Goal: Task Accomplishment & Management: Use online tool/utility

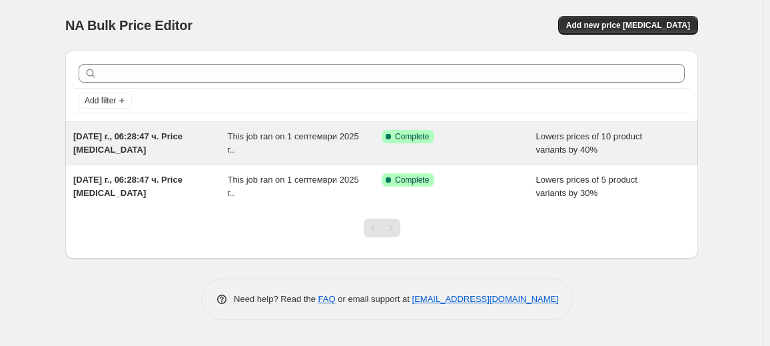
click at [181, 151] on div "[DATE] г., 06:28:47 ч. Price [MEDICAL_DATA]" at bounding box center [150, 143] width 155 height 27
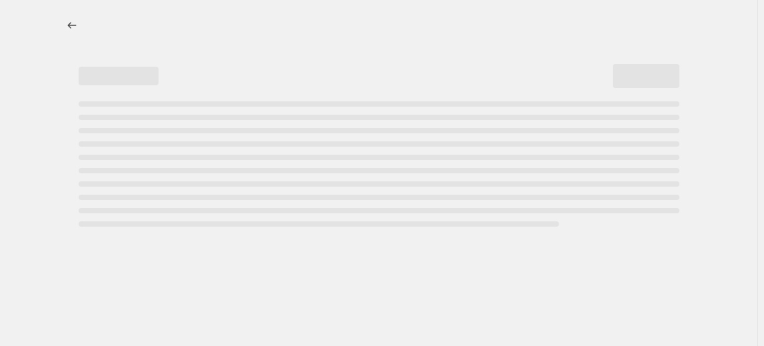
select select "percentage"
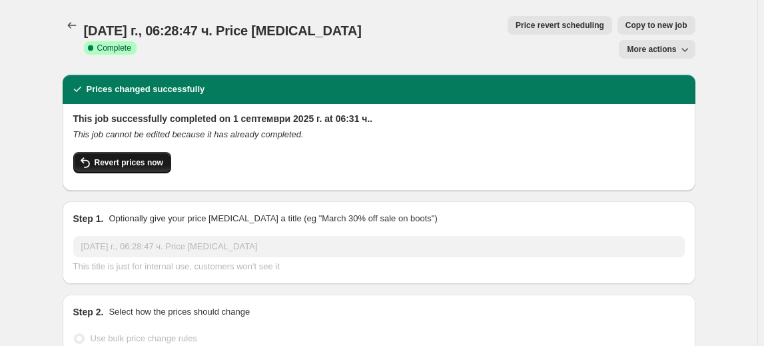
click at [142, 152] on button "Revert prices now" at bounding box center [122, 162] width 98 height 21
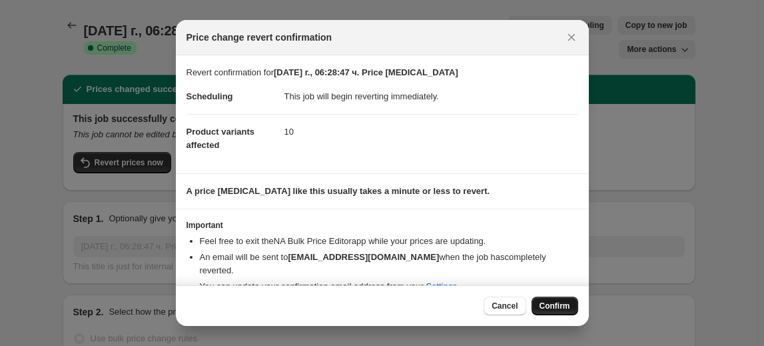
click at [562, 310] on span "Confirm" at bounding box center [555, 305] width 31 height 11
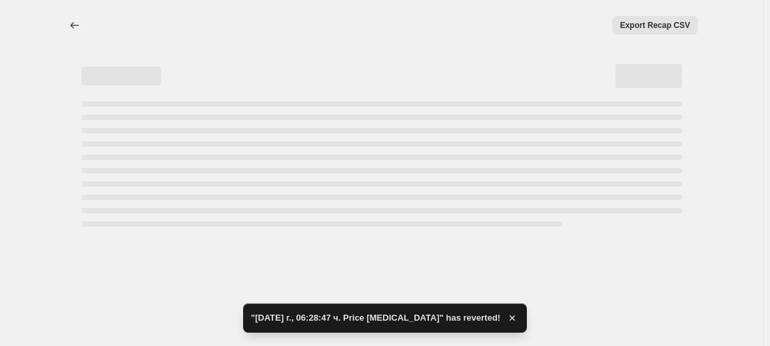
select select "percentage"
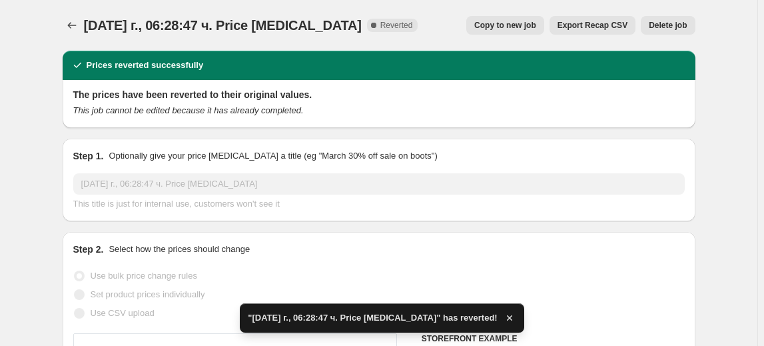
click at [675, 21] on span "Delete job" at bounding box center [668, 25] width 38 height 11
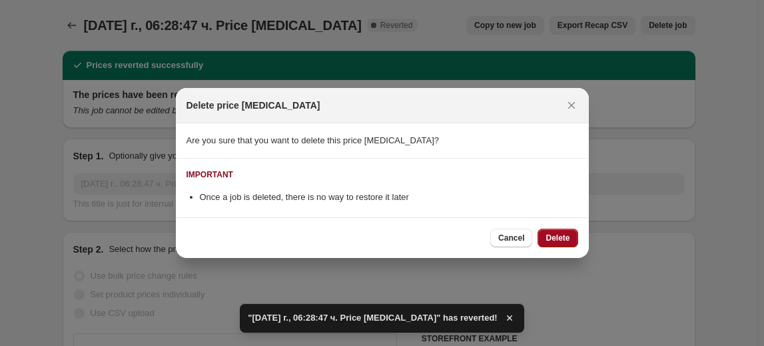
click at [556, 231] on button "Delete" at bounding box center [558, 238] width 40 height 19
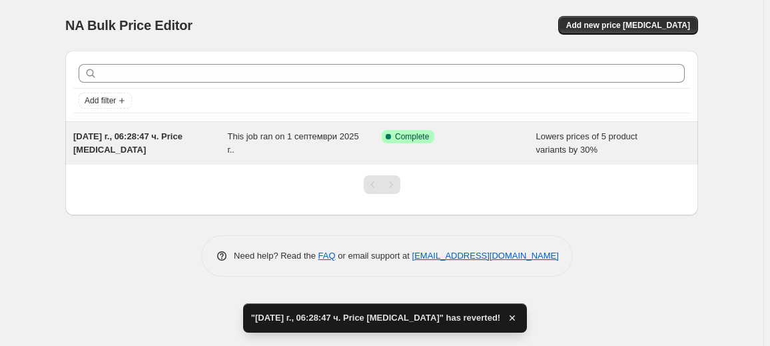
click at [217, 153] on div "1.09.2025 г., 06:28:47 ч. Price change job" at bounding box center [150, 143] width 155 height 27
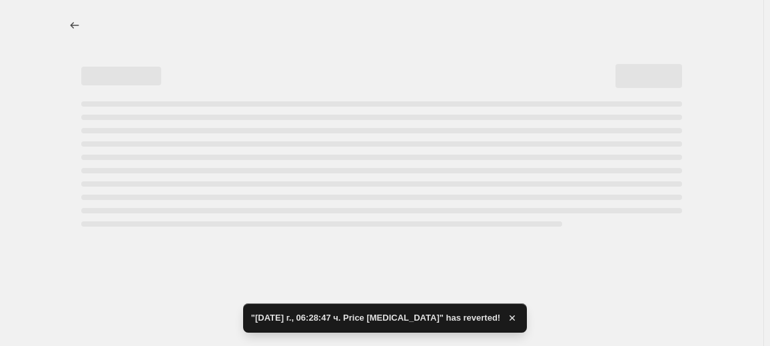
select select "percentage"
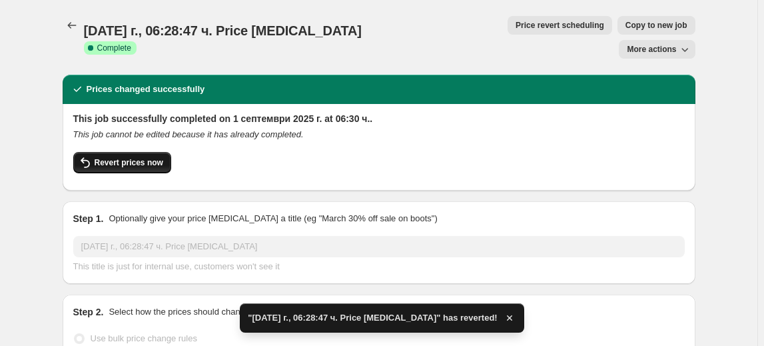
click at [133, 157] on span "Revert prices now" at bounding box center [129, 162] width 69 height 11
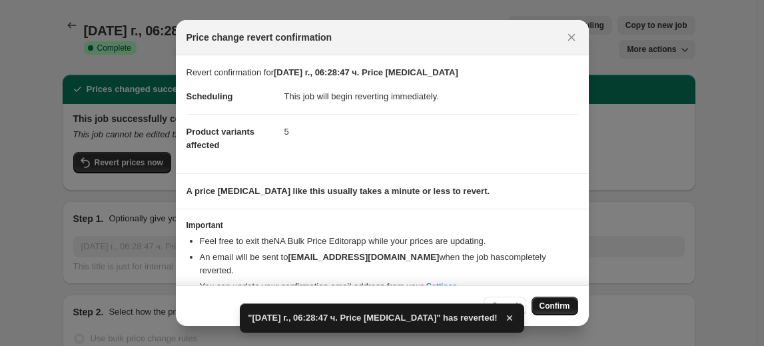
click at [546, 302] on span "Confirm" at bounding box center [555, 305] width 31 height 11
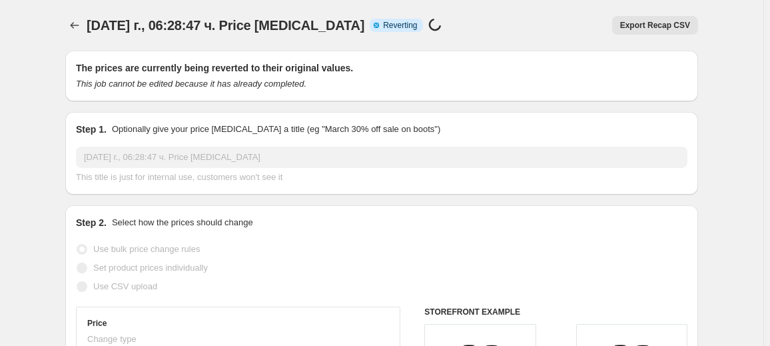
select select "percentage"
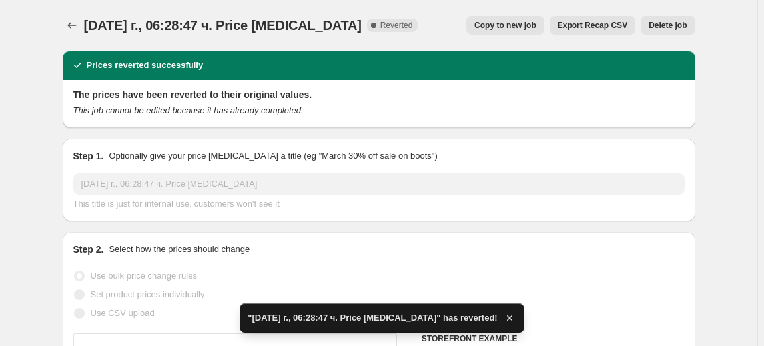
click at [668, 25] on span "Delete job" at bounding box center [668, 25] width 38 height 11
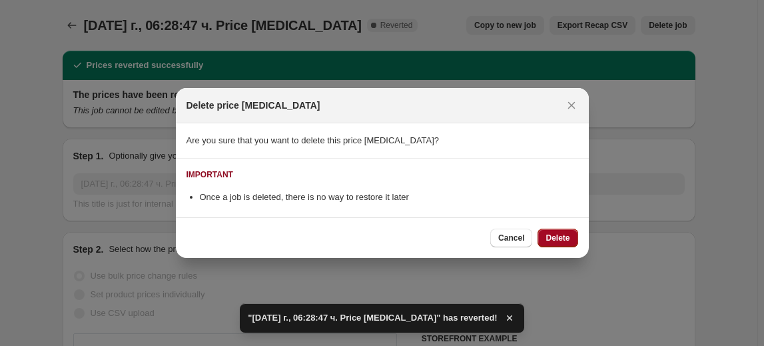
click at [570, 231] on button "Delete" at bounding box center [558, 238] width 40 height 19
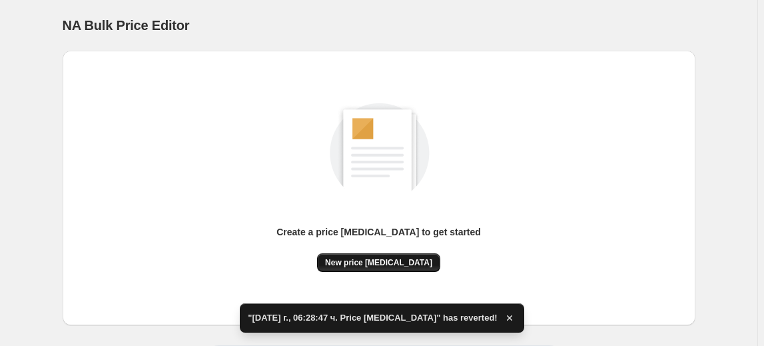
click at [378, 258] on span "New price change job" at bounding box center [378, 262] width 107 height 11
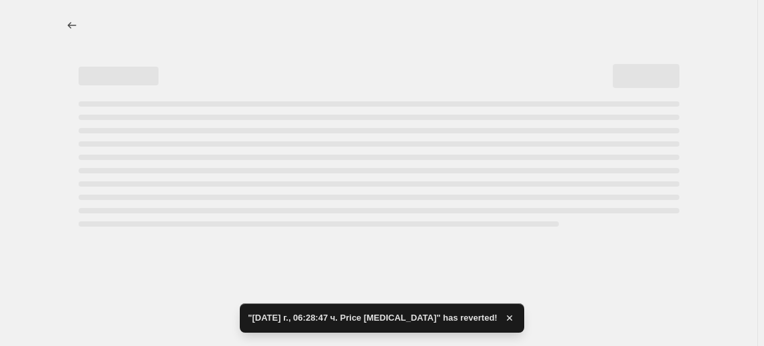
select select "percentage"
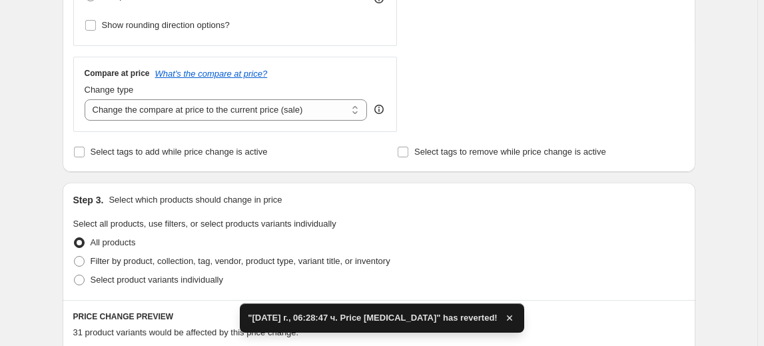
scroll to position [484, 0]
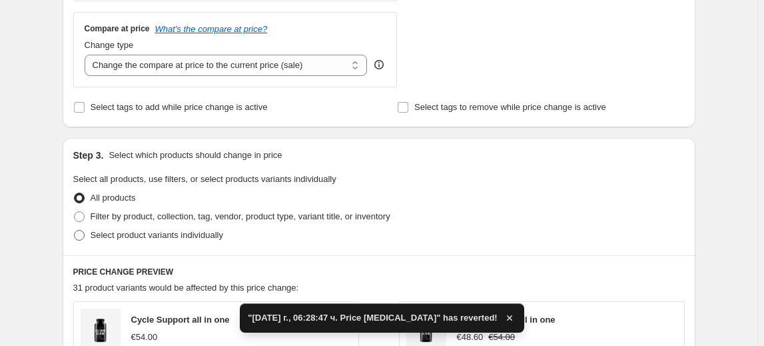
click at [153, 241] on span "Select product variants individually" at bounding box center [157, 235] width 133 height 13
click at [75, 231] on input "Select product variants individually" at bounding box center [74, 230] width 1 height 1
radio input "true"
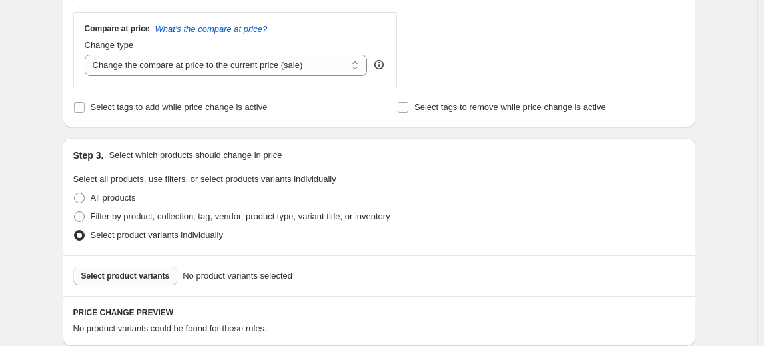
click at [128, 273] on span "Select product variants" at bounding box center [125, 275] width 89 height 11
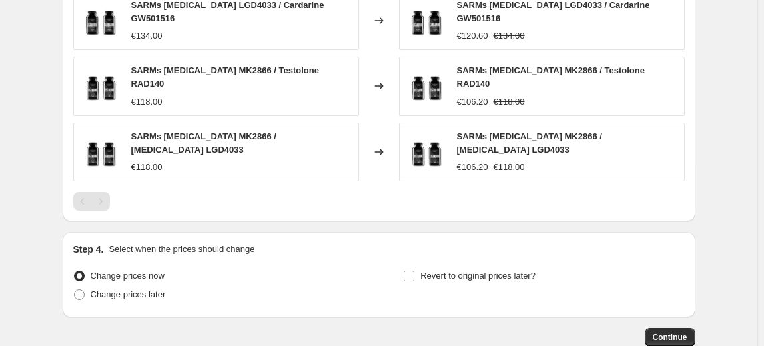
scroll to position [1023, 0]
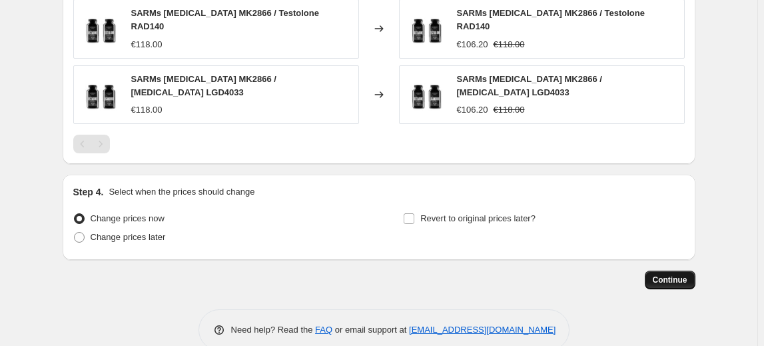
click at [656, 270] on button "Continue" at bounding box center [670, 279] width 51 height 19
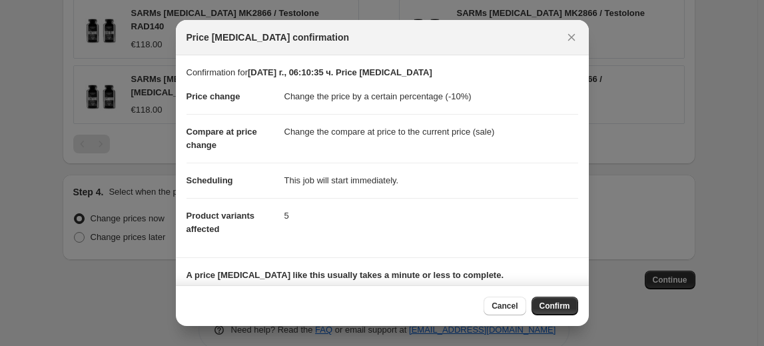
click at [564, 305] on span "Confirm" at bounding box center [555, 305] width 31 height 11
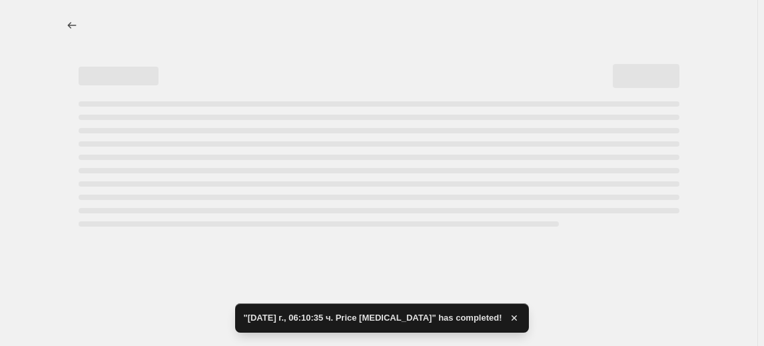
select select "percentage"
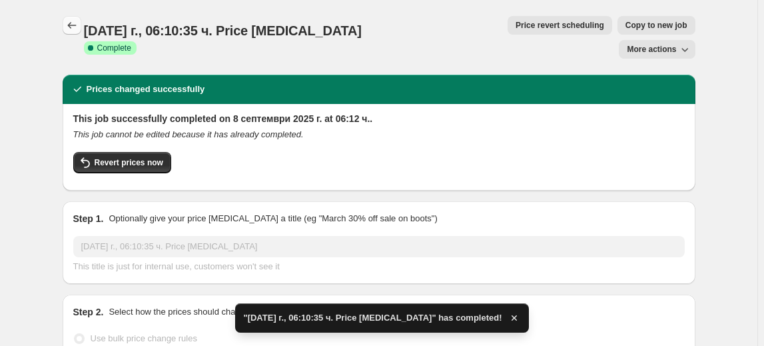
click at [76, 31] on icon "Price change jobs" at bounding box center [71, 25] width 13 height 13
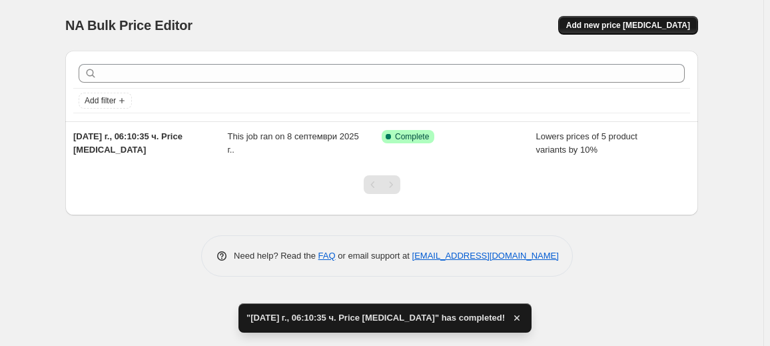
click at [650, 24] on span "Add new price change job" at bounding box center [628, 25] width 124 height 11
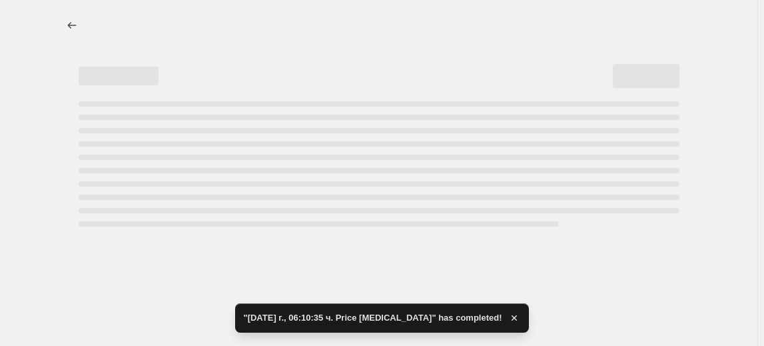
select select "percentage"
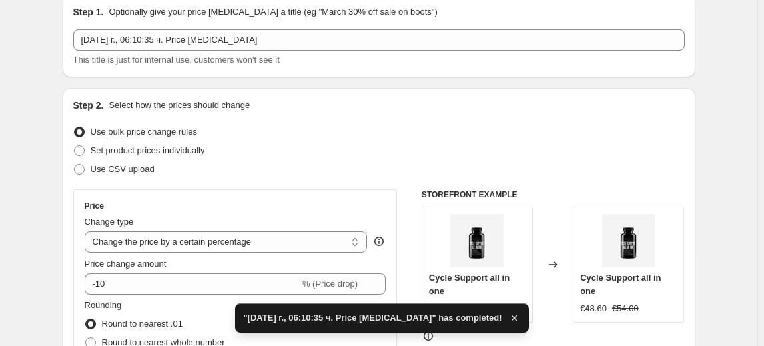
scroll to position [121, 0]
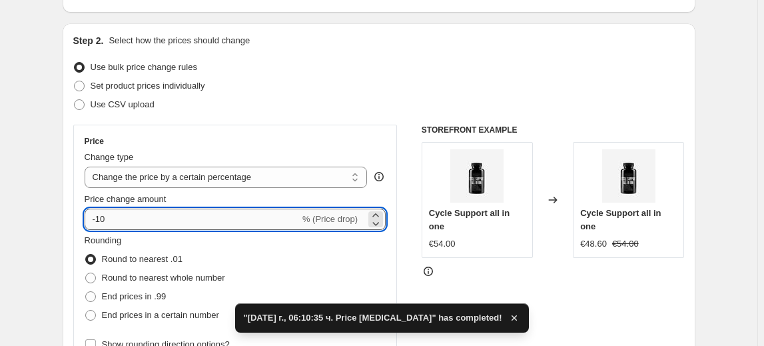
click at [103, 216] on input "-10" at bounding box center [192, 219] width 215 height 21
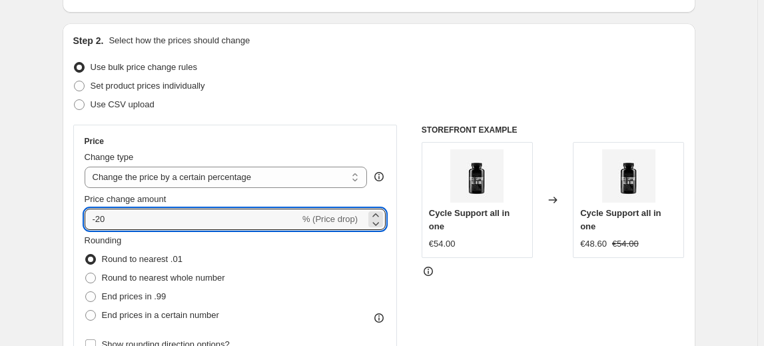
type input "-20"
click at [198, 243] on fieldset "Rounding Round to nearest .01 Round to nearest whole number End prices in .99 E…" at bounding box center [155, 279] width 141 height 91
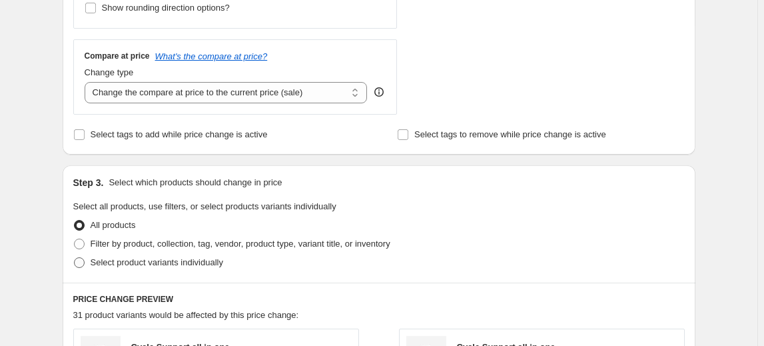
scroll to position [484, 0]
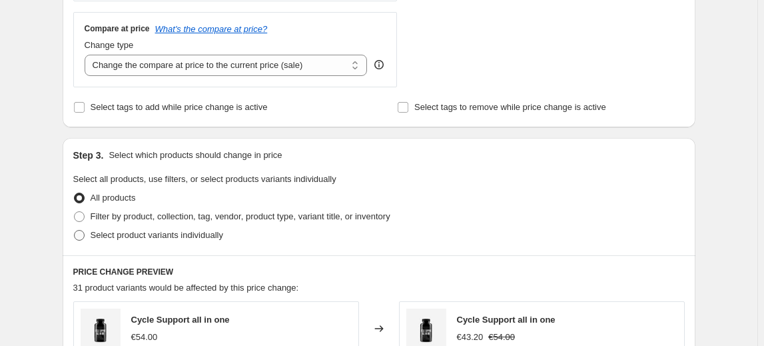
click at [170, 235] on span "Select product variants individually" at bounding box center [157, 235] width 133 height 10
click at [75, 231] on input "Select product variants individually" at bounding box center [74, 230] width 1 height 1
radio input "true"
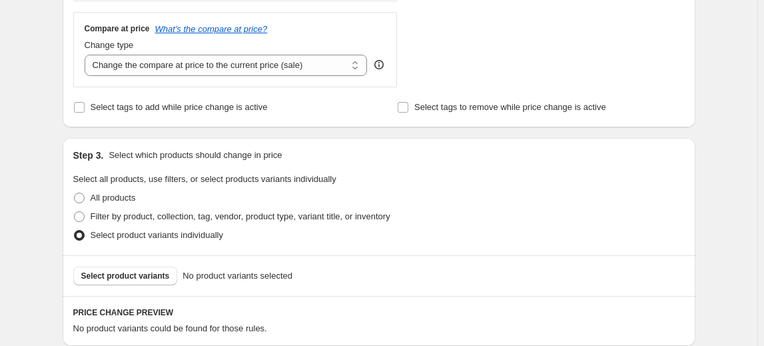
click at [121, 277] on span "Select product variants" at bounding box center [125, 275] width 89 height 11
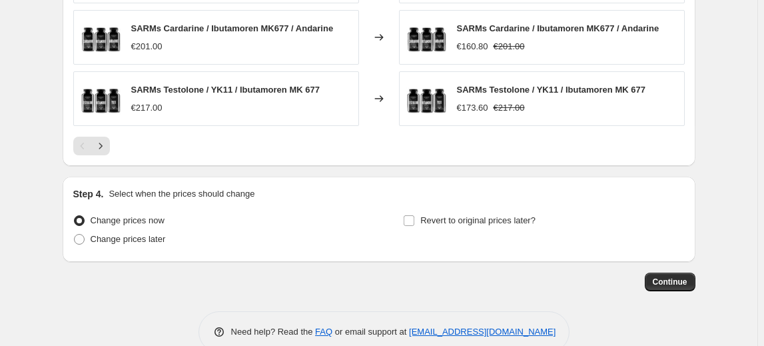
scroll to position [1023, 0]
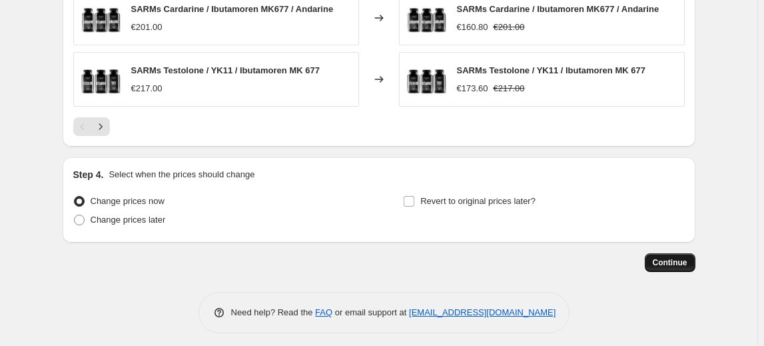
click at [670, 257] on span "Continue" at bounding box center [670, 262] width 35 height 11
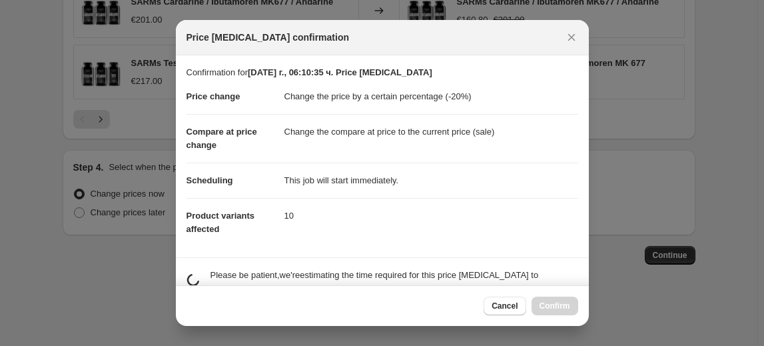
scroll to position [0, 0]
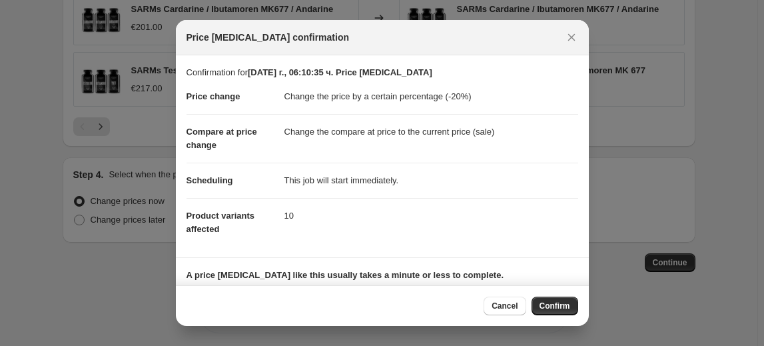
click at [556, 308] on span "Confirm" at bounding box center [555, 305] width 31 height 11
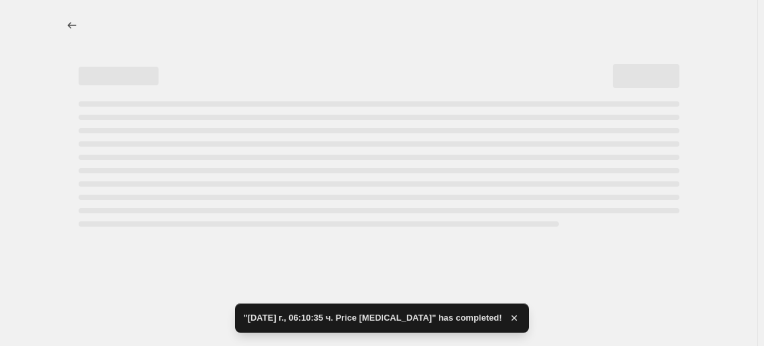
select select "percentage"
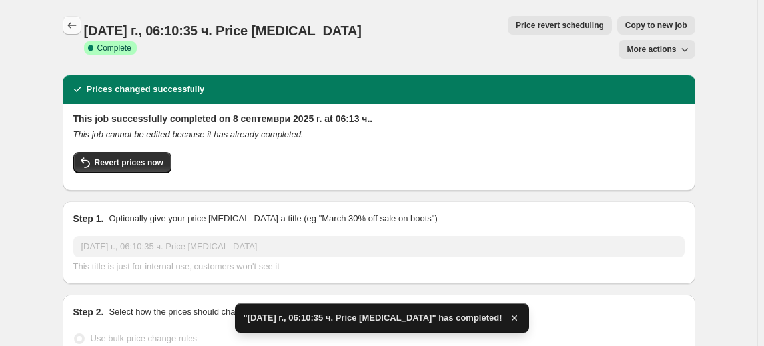
click at [78, 16] on button "Price change jobs" at bounding box center [72, 25] width 19 height 19
